Goal: Task Accomplishment & Management: Complete application form

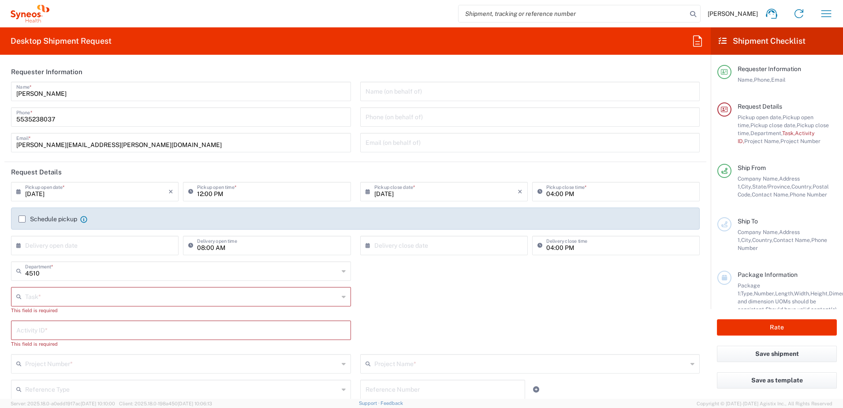
click at [126, 294] on input "text" at bounding box center [182, 295] width 314 height 15
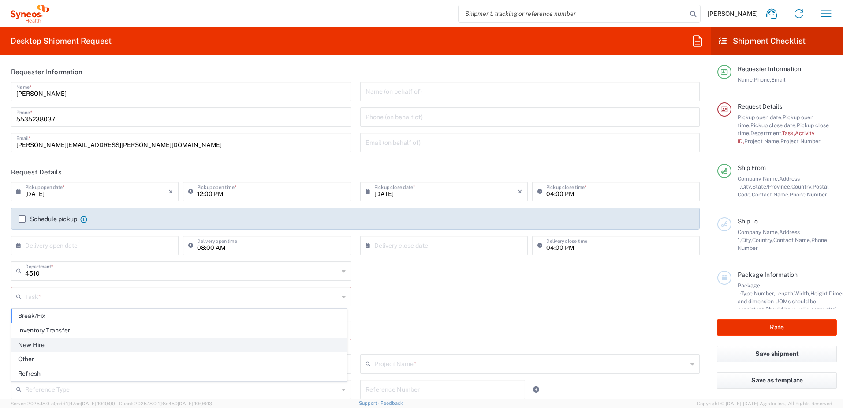
click at [96, 348] on span "New Hire" at bounding box center [179, 345] width 335 height 14
type input "New Hire"
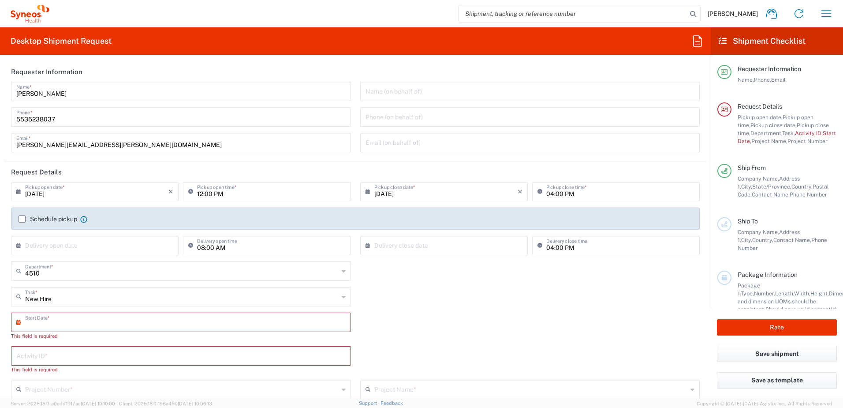
click at [115, 326] on input "text" at bounding box center [183, 321] width 316 height 15
click at [170, 379] on span "9" at bounding box center [168, 377] width 13 height 12
type input "[DATE]"
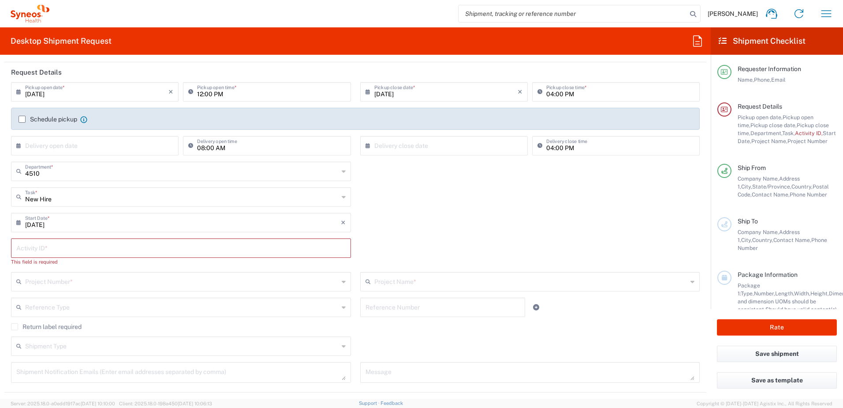
scroll to position [132, 0]
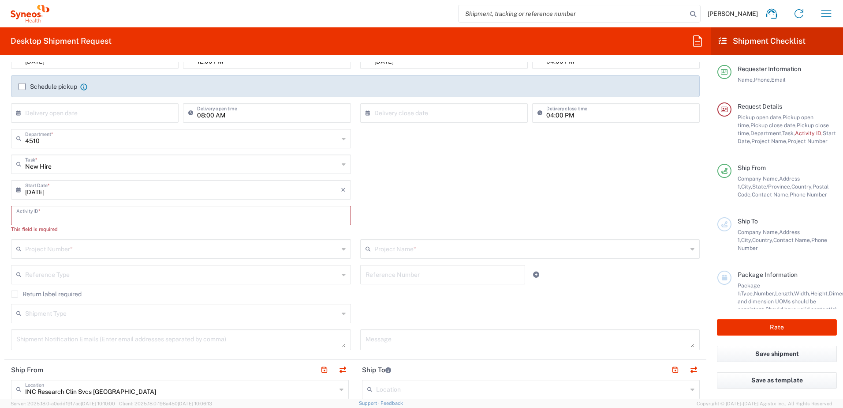
click at [108, 216] on input "text" at bounding box center [181, 214] width 330 height 15
paste input "SCTASK2704491"
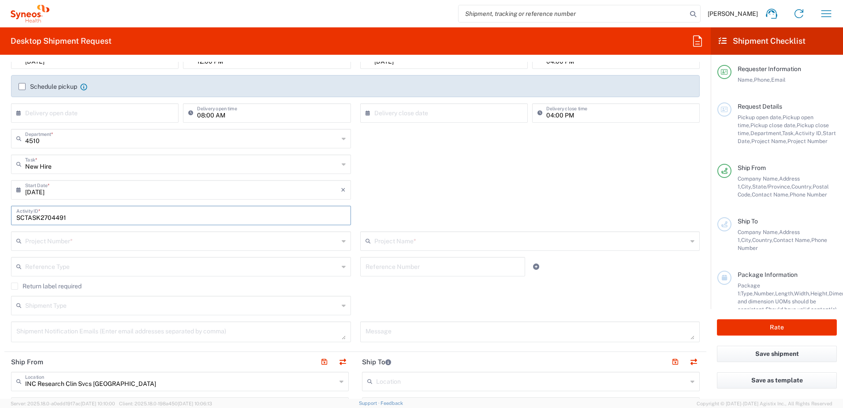
type input "SCTASK2704491"
click at [431, 195] on div "[DATE] × Start Date * Cancel Apply" at bounding box center [356, 193] width 698 height 26
click at [218, 238] on input "text" at bounding box center [182, 239] width 314 height 15
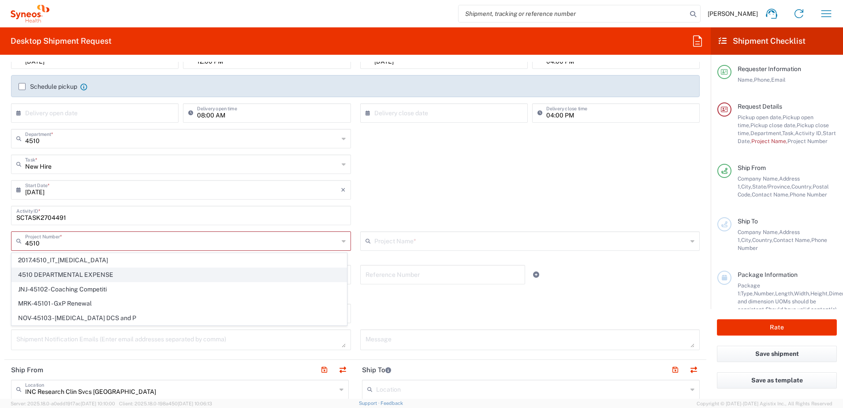
click at [193, 276] on span "4510 DEPARTMENTAL EXPENSE" at bounding box center [179, 275] width 335 height 14
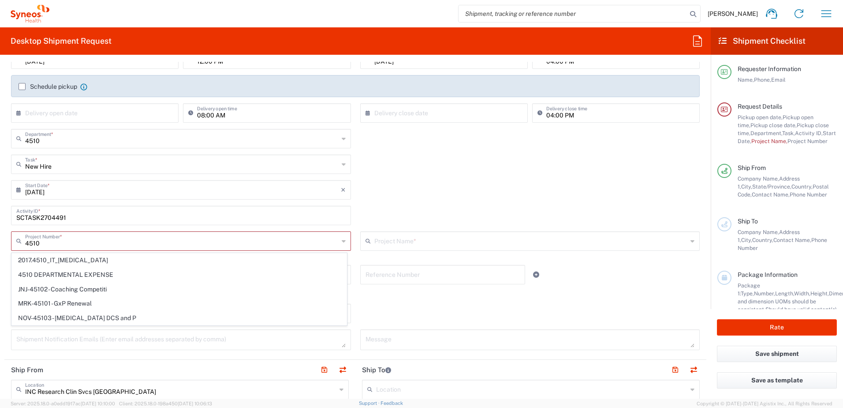
type input "4510 DEPARTMENTAL EXPENSE"
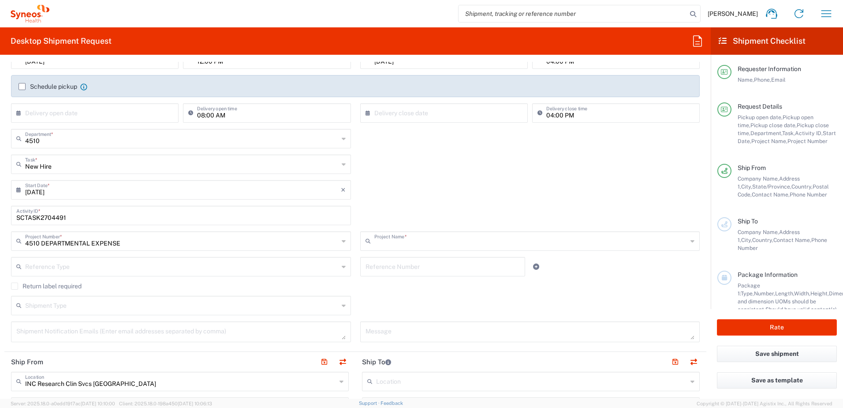
type input "4510 DEPARTMENTAL EXPENSE"
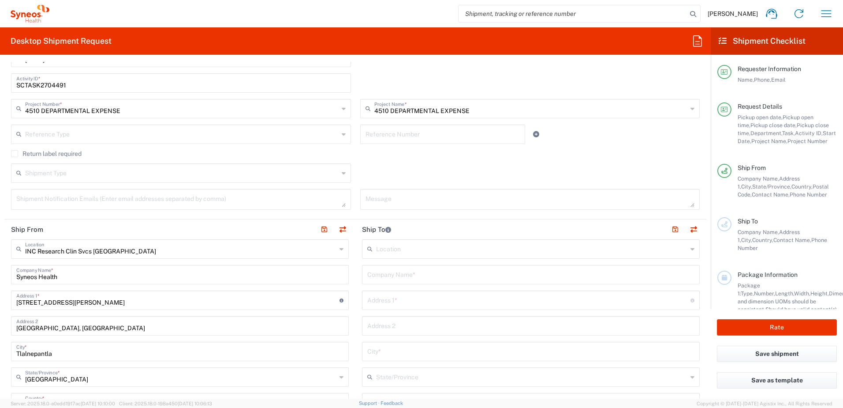
scroll to position [397, 0]
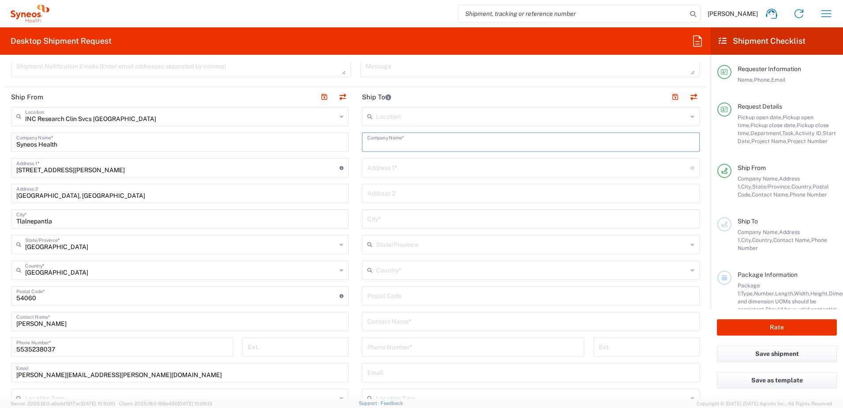
click at [419, 137] on input "text" at bounding box center [530, 141] width 327 height 15
type input "S"
type input "h"
type input "Home"
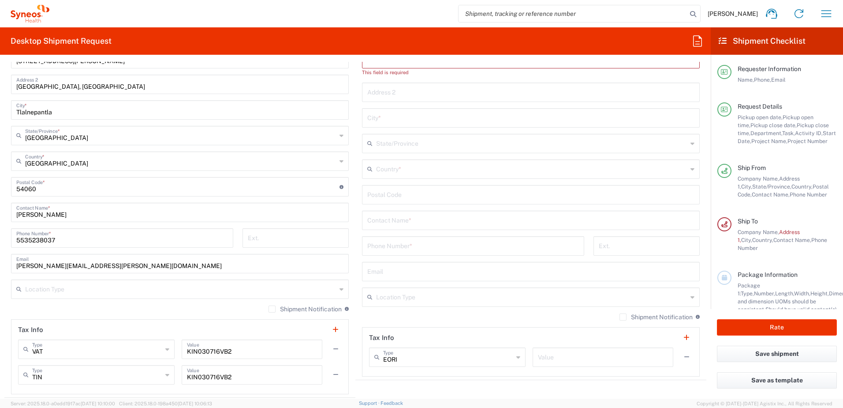
scroll to position [529, 0]
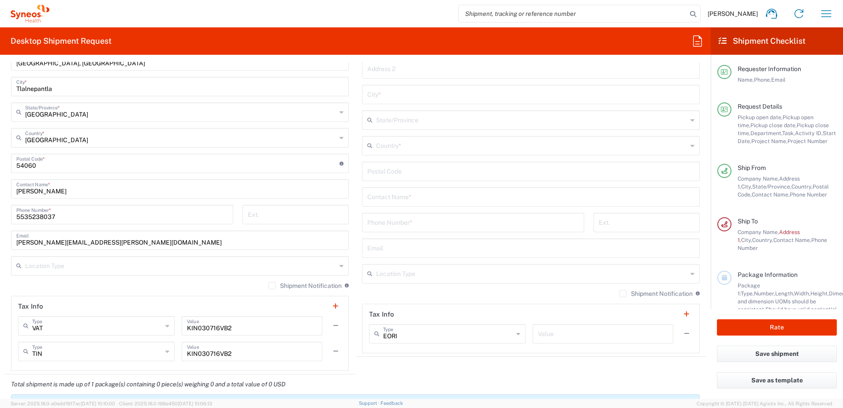
click at [446, 265] on input "text" at bounding box center [531, 272] width 311 height 15
click at [454, 224] on input "tel" at bounding box center [473, 221] width 212 height 15
paste input "[PHONE_NUMBER]"
type input "[PHONE_NUMBER]"
click at [426, 199] on input "text" at bounding box center [530, 195] width 327 height 15
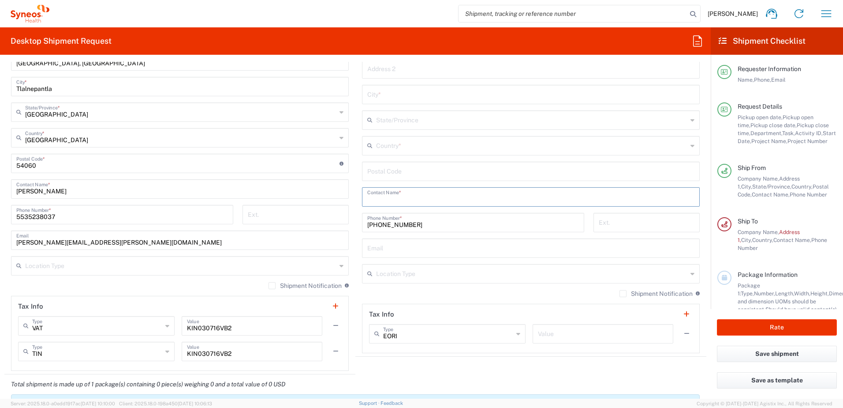
click at [411, 249] on input "text" at bounding box center [530, 247] width 327 height 15
paste input "[PERSON_NAME][EMAIL_ADDRESS][DOMAIN_NAME]"
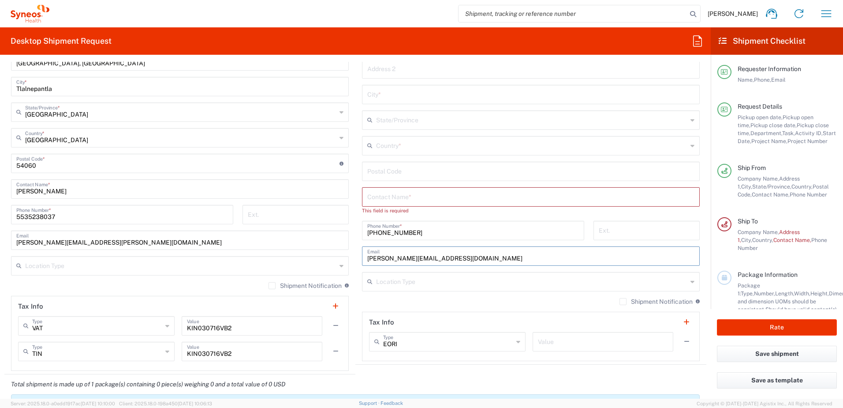
type input "[PERSON_NAME][EMAIL_ADDRESS][DOMAIN_NAME]"
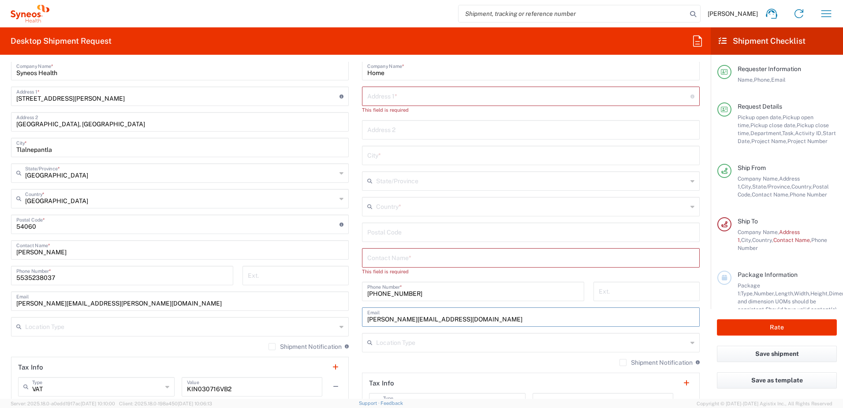
scroll to position [441, 0]
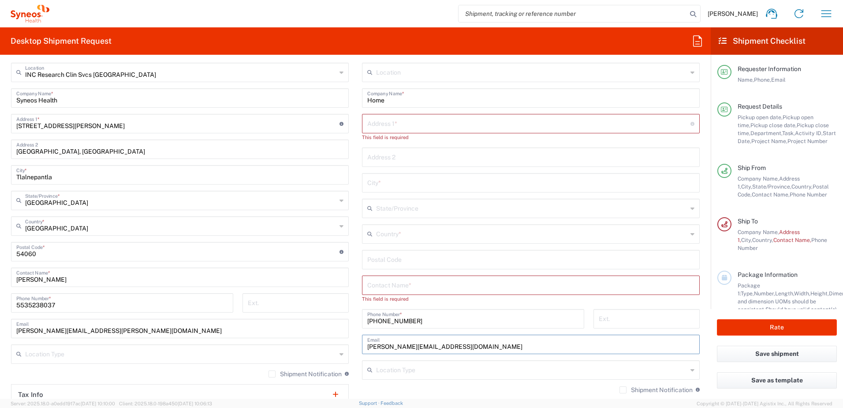
click at [484, 121] on input "text" at bounding box center [528, 122] width 323 height 15
paste input "Chimalpopoca 4869"
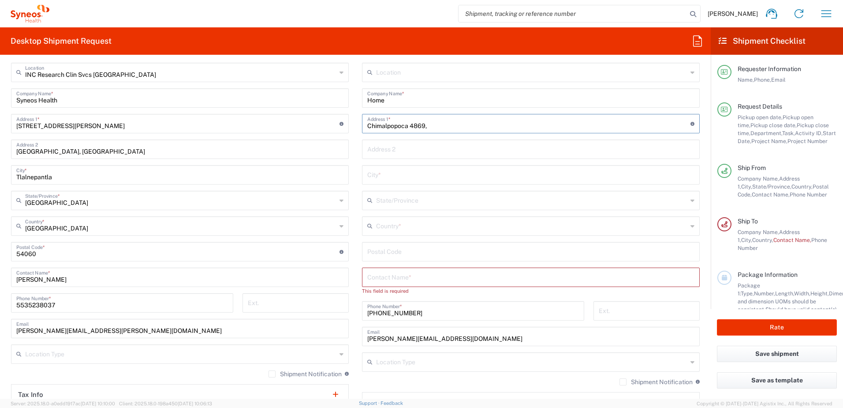
paste input "Mirador del sol"
type input "Chimalpopoca 4869, Mirador del sol"
click at [385, 177] on input "text" at bounding box center [530, 173] width 327 height 15
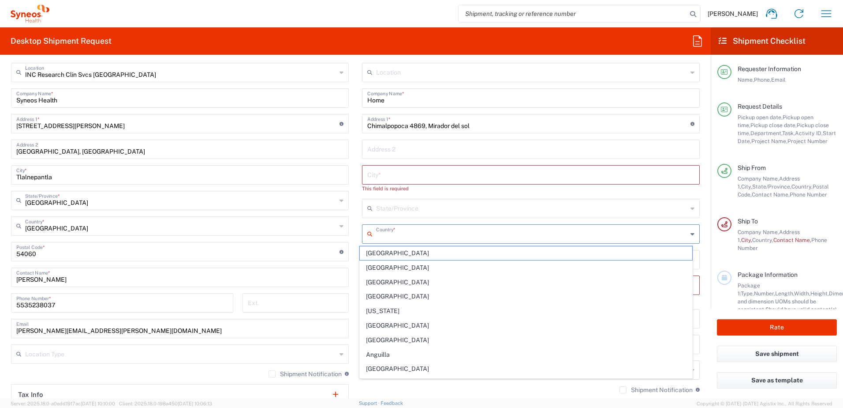
click at [411, 230] on input "text" at bounding box center [531, 232] width 311 height 15
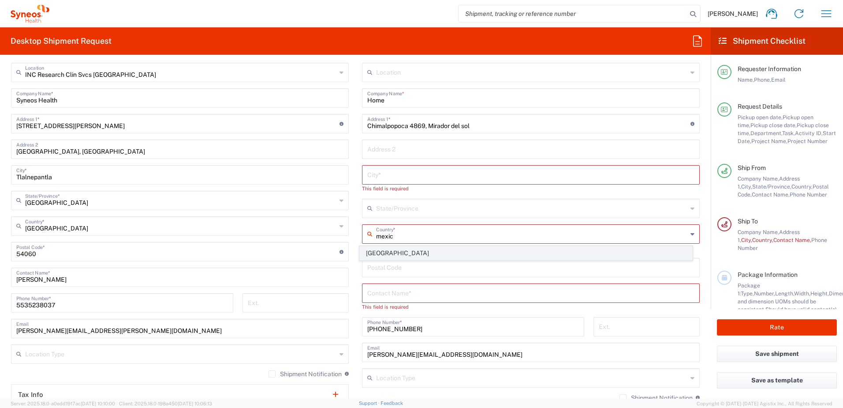
click at [414, 248] on span "[GEOGRAPHIC_DATA]" at bounding box center [526, 253] width 333 height 14
type input "[GEOGRAPHIC_DATA]"
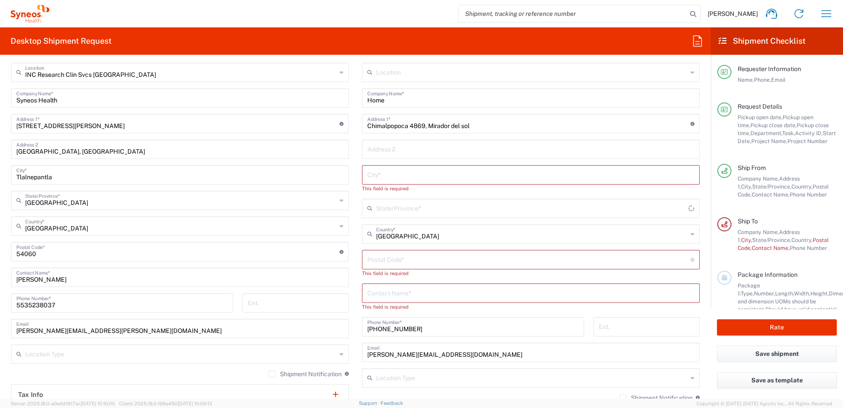
click at [438, 211] on input "text" at bounding box center [532, 207] width 312 height 15
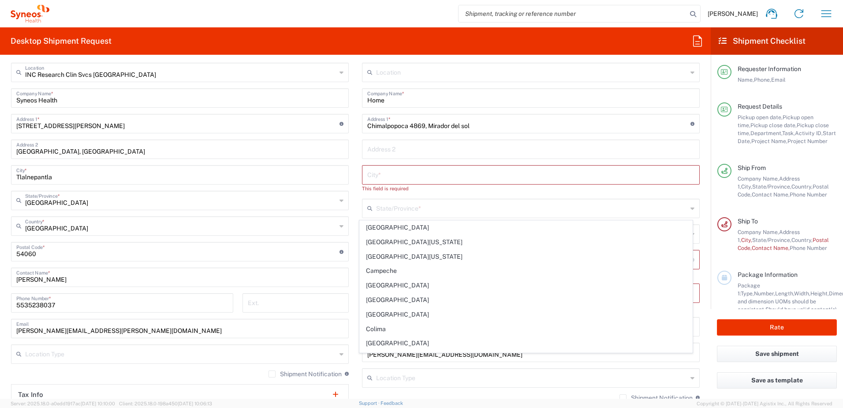
click at [435, 258] on span "[GEOGRAPHIC_DATA][US_STATE]" at bounding box center [526, 257] width 333 height 14
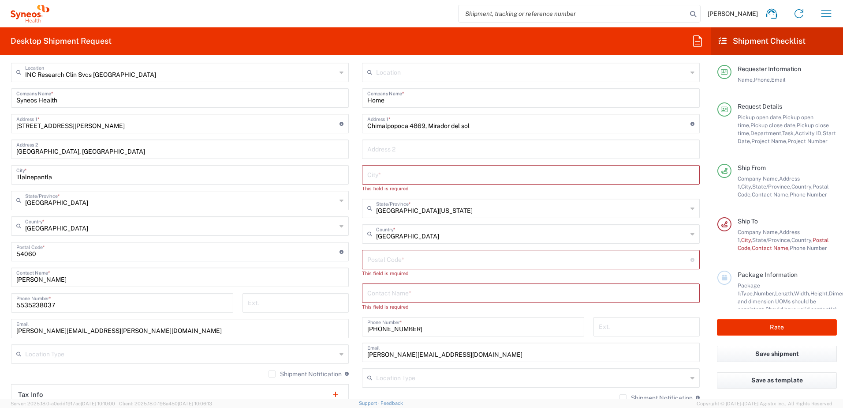
type input "[GEOGRAPHIC_DATA][US_STATE]"
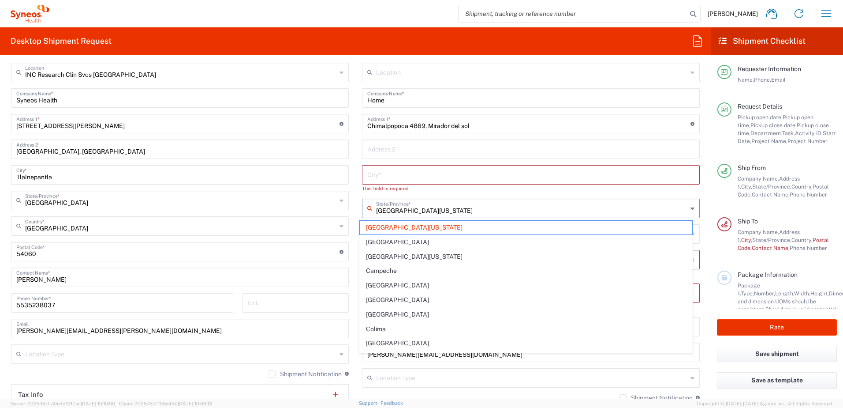
drag, startPoint x: 451, startPoint y: 211, endPoint x: 366, endPoint y: 206, distance: 84.9
click at [366, 206] on div "[GEOGRAPHIC_DATA][US_STATE]/Province *" at bounding box center [531, 208] width 338 height 19
click at [471, 169] on input "text" at bounding box center [530, 173] width 327 height 15
type input "[GEOGRAPHIC_DATA][US_STATE]"
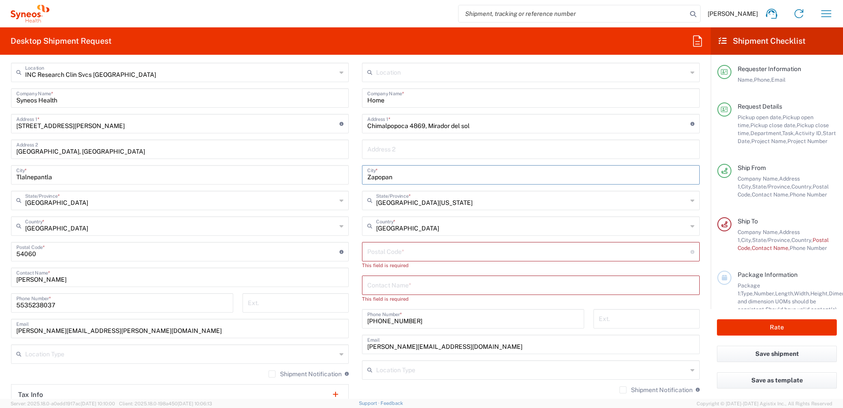
type input "Zapopan"
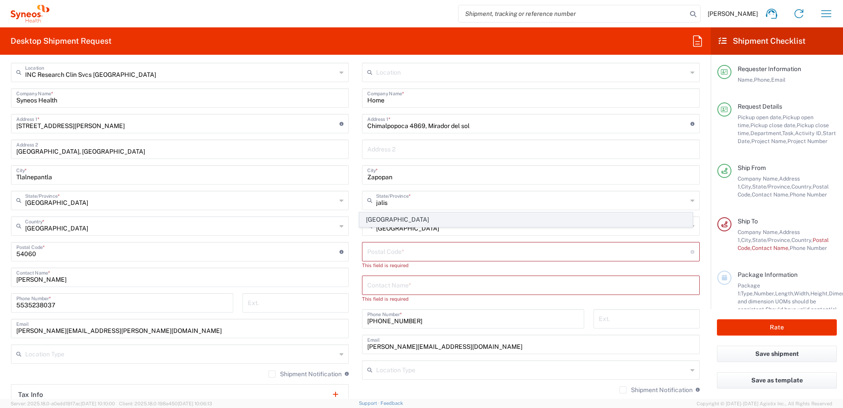
click at [447, 212] on li "[GEOGRAPHIC_DATA]" at bounding box center [527, 219] width 334 height 15
type input "[GEOGRAPHIC_DATA]"
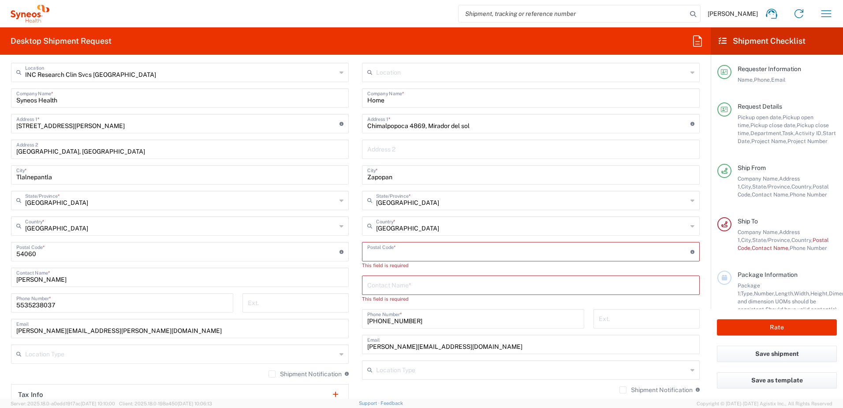
click at [437, 248] on input "undefined" at bounding box center [528, 250] width 323 height 15
click at [430, 249] on input "undefined" at bounding box center [528, 250] width 323 height 15
paste input "45054"
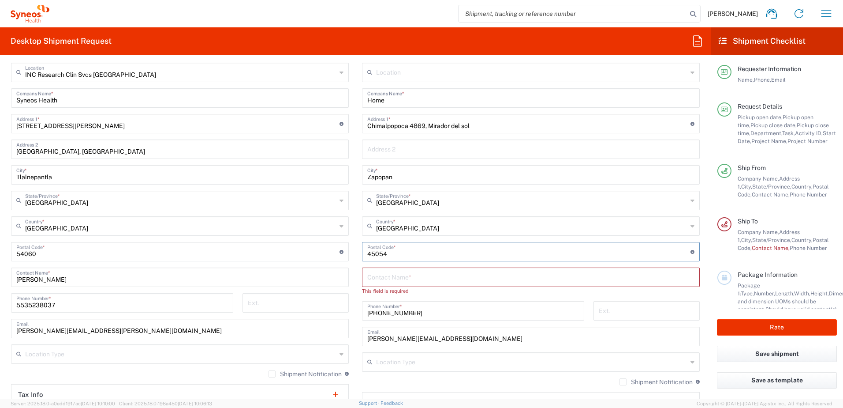
type input "45054"
click at [429, 279] on input "text" at bounding box center [530, 276] width 327 height 15
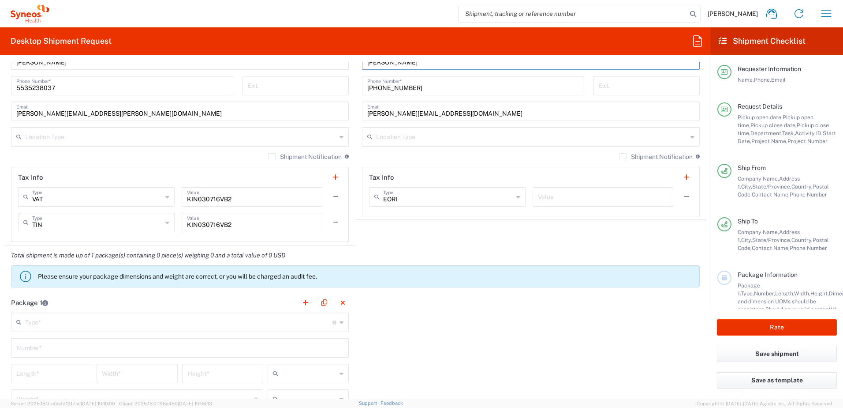
scroll to position [706, 0]
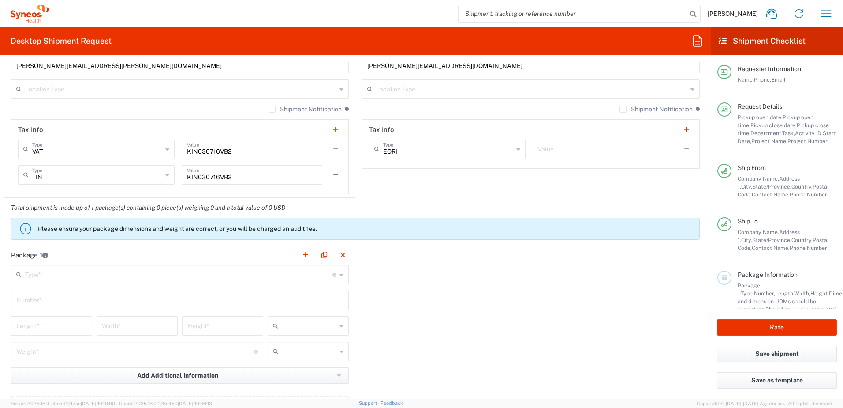
type input "[PERSON_NAME]"
click at [139, 280] on input "text" at bounding box center [178, 273] width 307 height 15
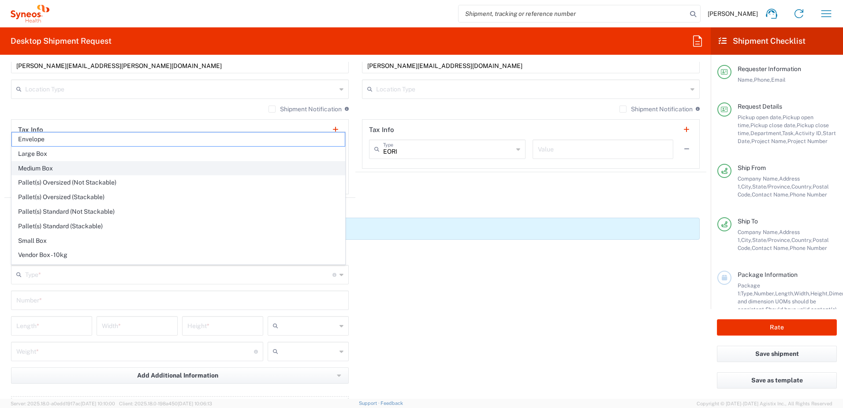
click at [86, 169] on span "Medium Box" at bounding box center [178, 168] width 333 height 14
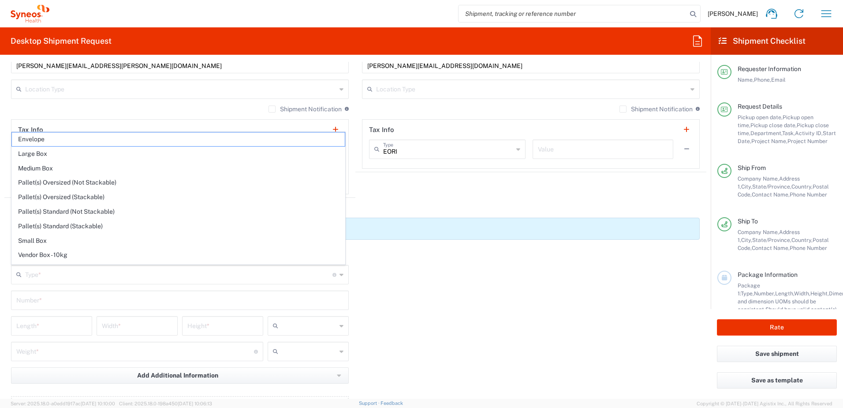
type input "Medium Box"
type input "13"
type input "11.5"
type input "2.5"
type input "in"
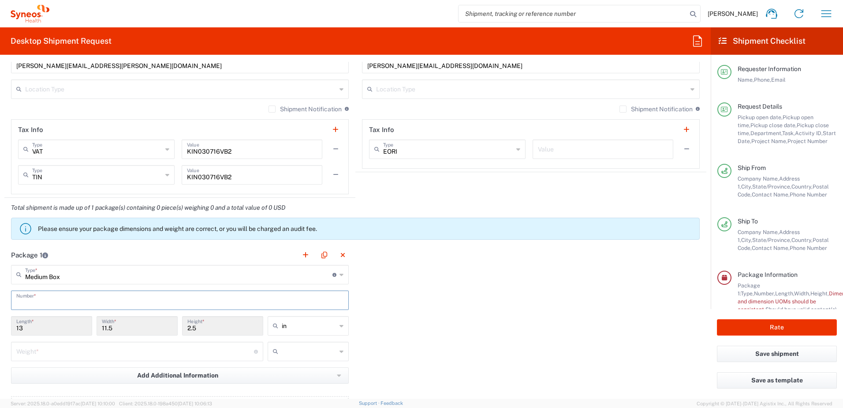
click at [75, 299] on input "text" at bounding box center [179, 299] width 327 height 15
type input "1"
click at [290, 327] on input "text" at bounding box center [309, 326] width 55 height 14
click at [286, 357] on span "cm" at bounding box center [305, 359] width 79 height 14
type input "33.02"
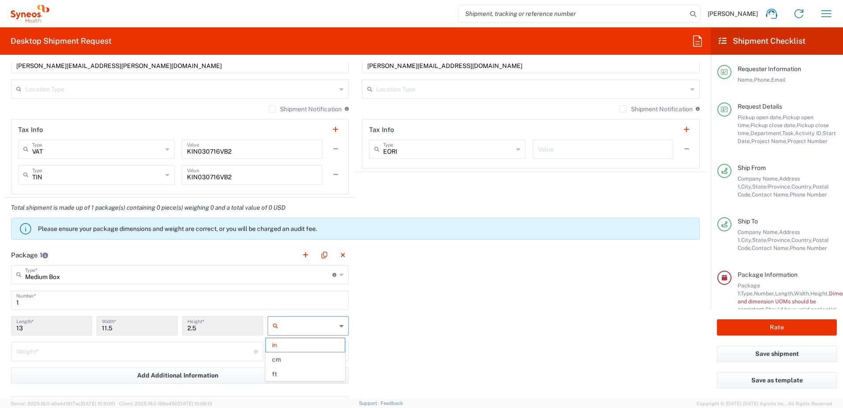
type input "29.21"
type input "6.35"
type input "cm"
click at [179, 352] on input "number" at bounding box center [135, 350] width 238 height 15
type input "4"
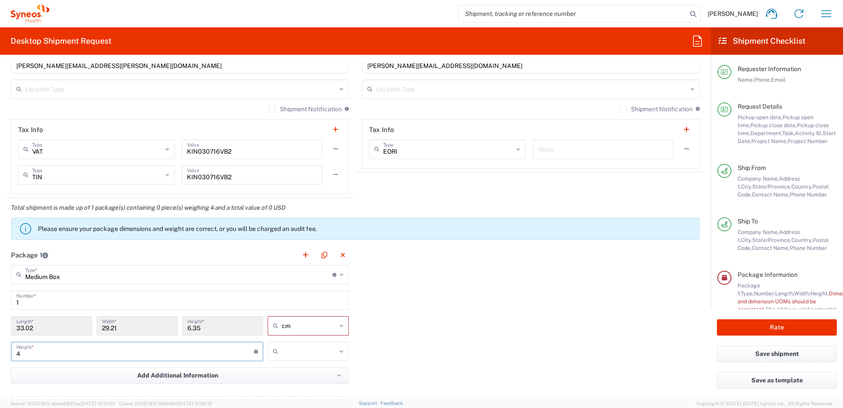
click at [325, 353] on input "text" at bounding box center [309, 351] width 55 height 14
click at [311, 370] on span "kgs" at bounding box center [305, 371] width 79 height 14
type input "kgs"
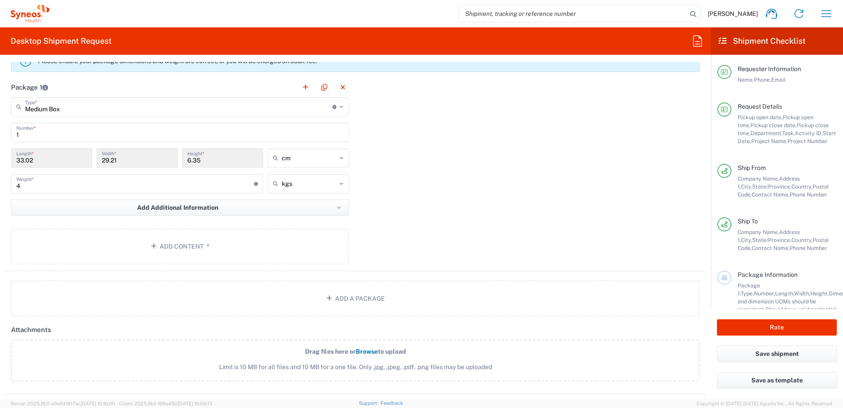
scroll to position [882, 0]
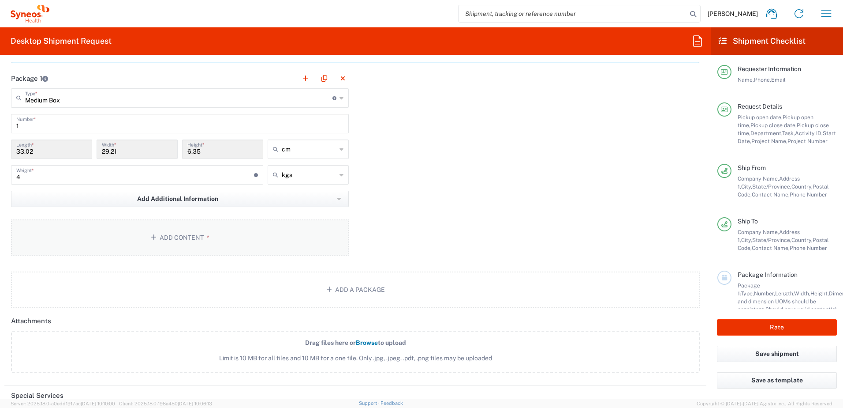
click at [236, 238] on button "Add Content *" at bounding box center [180, 237] width 338 height 36
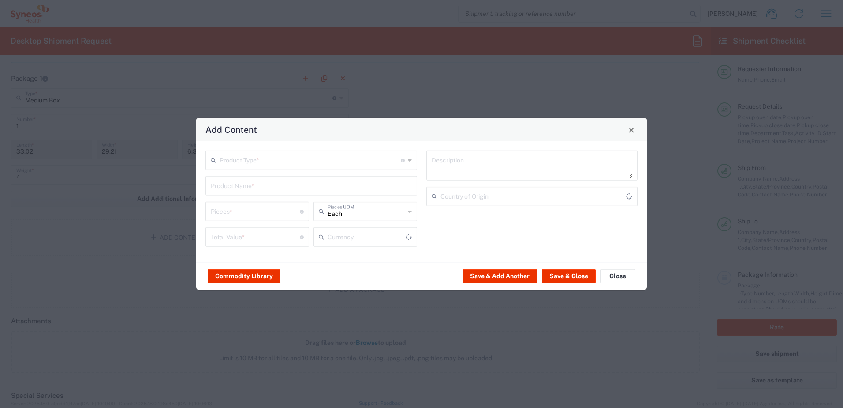
type input "US Dollar"
click at [308, 165] on input "text" at bounding box center [310, 159] width 181 height 15
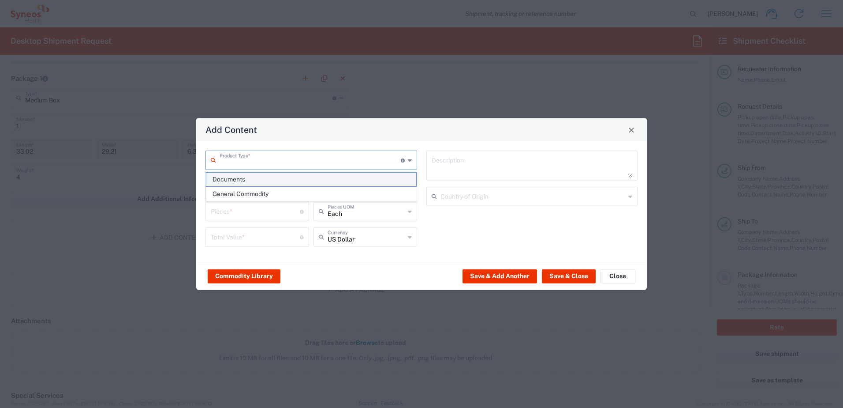
click at [300, 179] on span "Documents" at bounding box center [311, 179] width 210 height 14
type input "Documents"
type input "1"
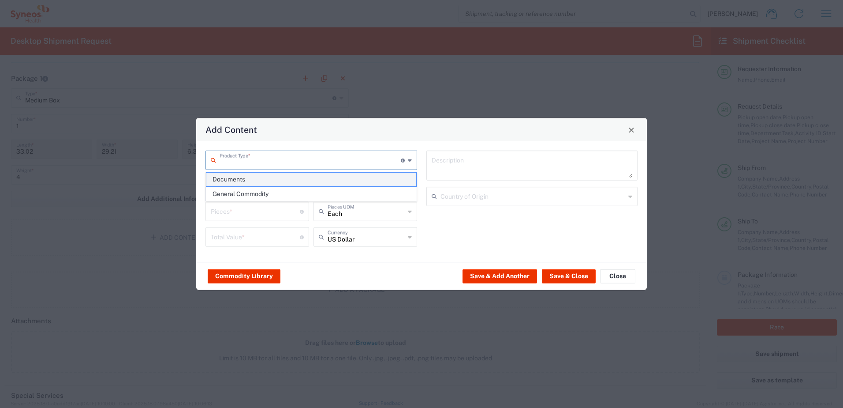
type textarea "Documents"
click at [314, 165] on input "Documents" at bounding box center [310, 159] width 181 height 15
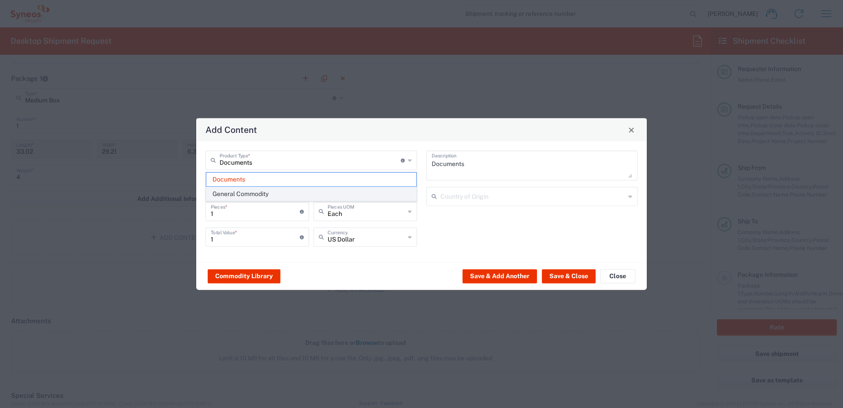
click at [307, 197] on span "General Commodity" at bounding box center [311, 194] width 210 height 14
type input "General Commodity"
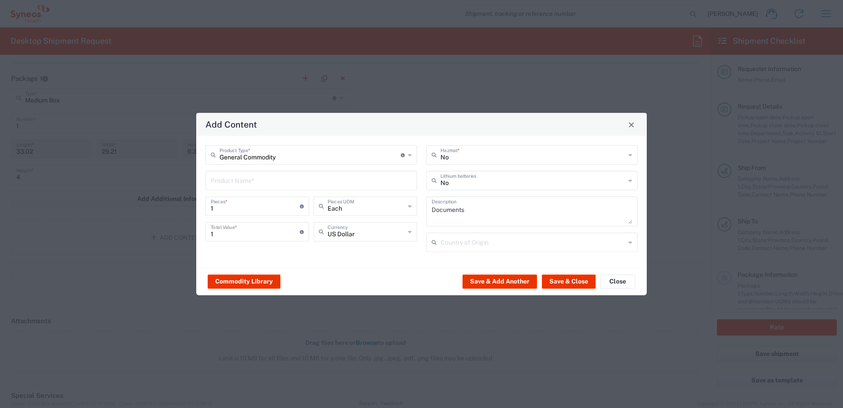
click at [309, 181] on input "text" at bounding box center [311, 179] width 201 height 15
type input "1"
click at [307, 200] on div "Lenovo T15 Laptop" at bounding box center [311, 201] width 210 height 15
type input "Lenovo T15 Laptop"
type textarea "Lenovo T15 Laptop"
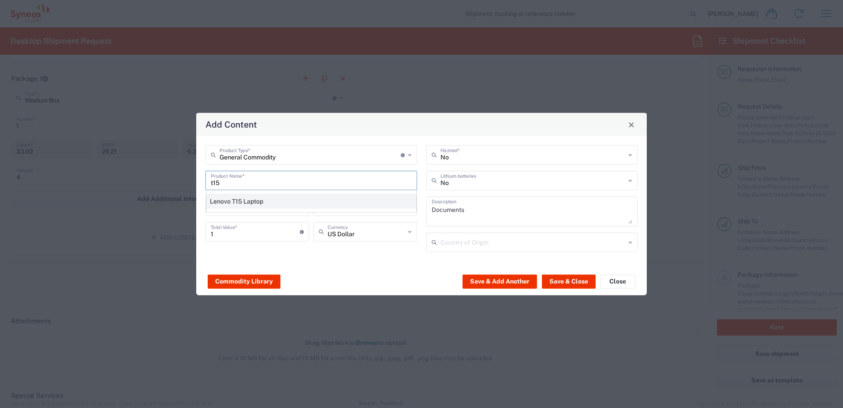
type input "[GEOGRAPHIC_DATA]"
type input "Yes"
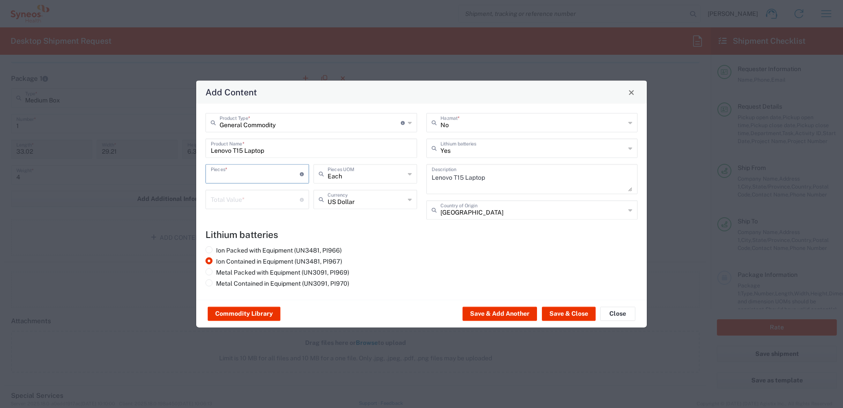
click at [275, 177] on input "number" at bounding box center [255, 172] width 89 height 15
type input "1"
click at [272, 196] on input "number" at bounding box center [255, 198] width 89 height 15
type input "Each"
type input "20000"
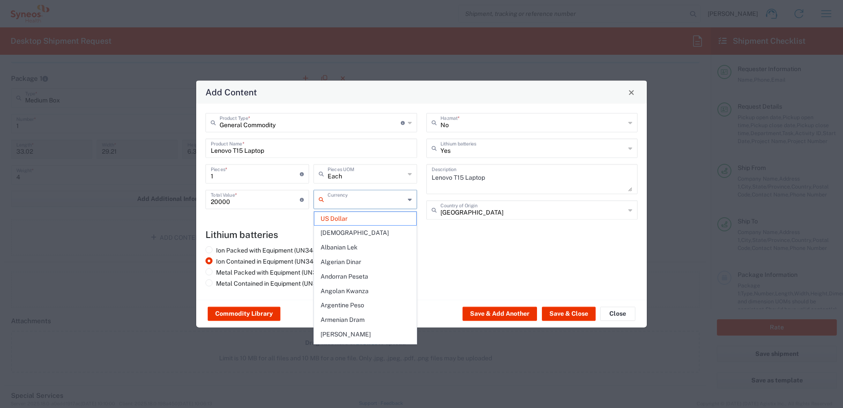
click at [380, 206] on input "text" at bounding box center [366, 198] width 77 height 15
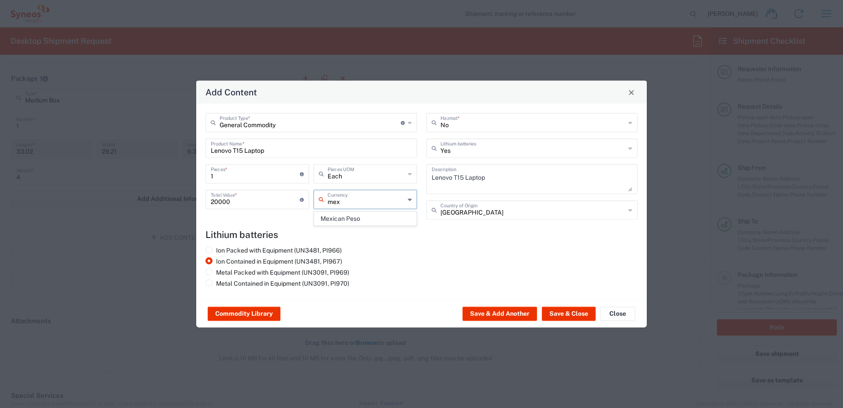
click at [380, 212] on span "Mexican Peso" at bounding box center [366, 219] width 102 height 14
type input "Mexican Peso"
click at [562, 313] on button "Save & Close" at bounding box center [569, 314] width 54 height 14
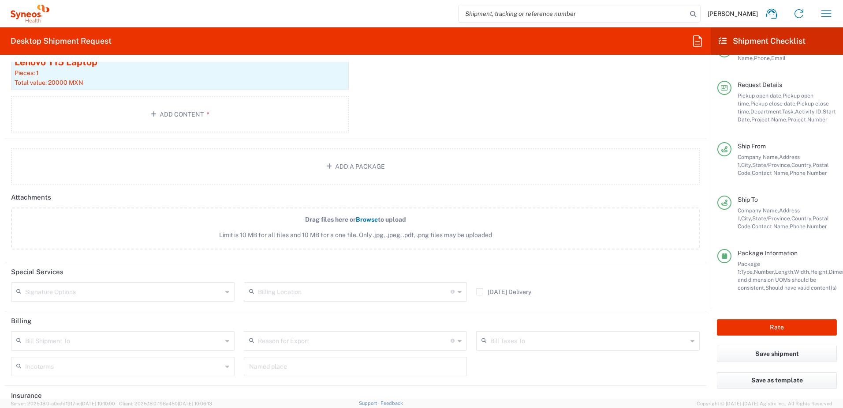
scroll to position [31, 0]
click at [786, 325] on button "Rate" at bounding box center [777, 327] width 120 height 16
type input "4510 DEPARTMENTAL EXPENSE"
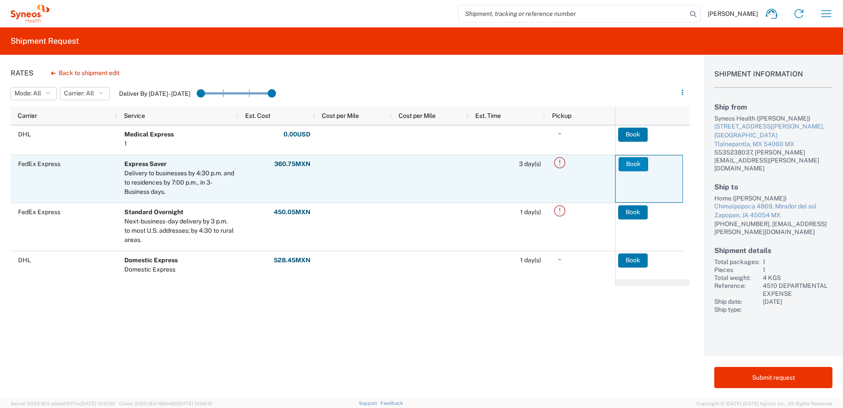
click at [641, 165] on button "Book" at bounding box center [634, 164] width 30 height 14
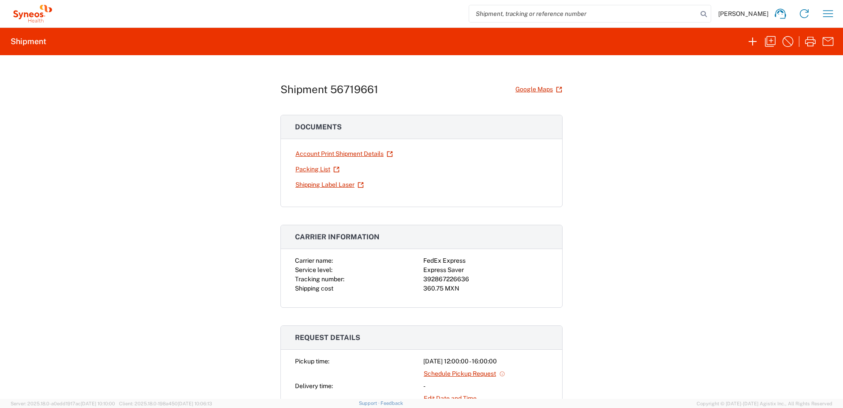
click at [440, 279] on div "392867226636" at bounding box center [486, 278] width 125 height 9
copy div "392867226636"
click at [308, 187] on link "Shipping Label Laser" at bounding box center [329, 184] width 69 height 15
